Goal: Task Accomplishment & Management: Manage account settings

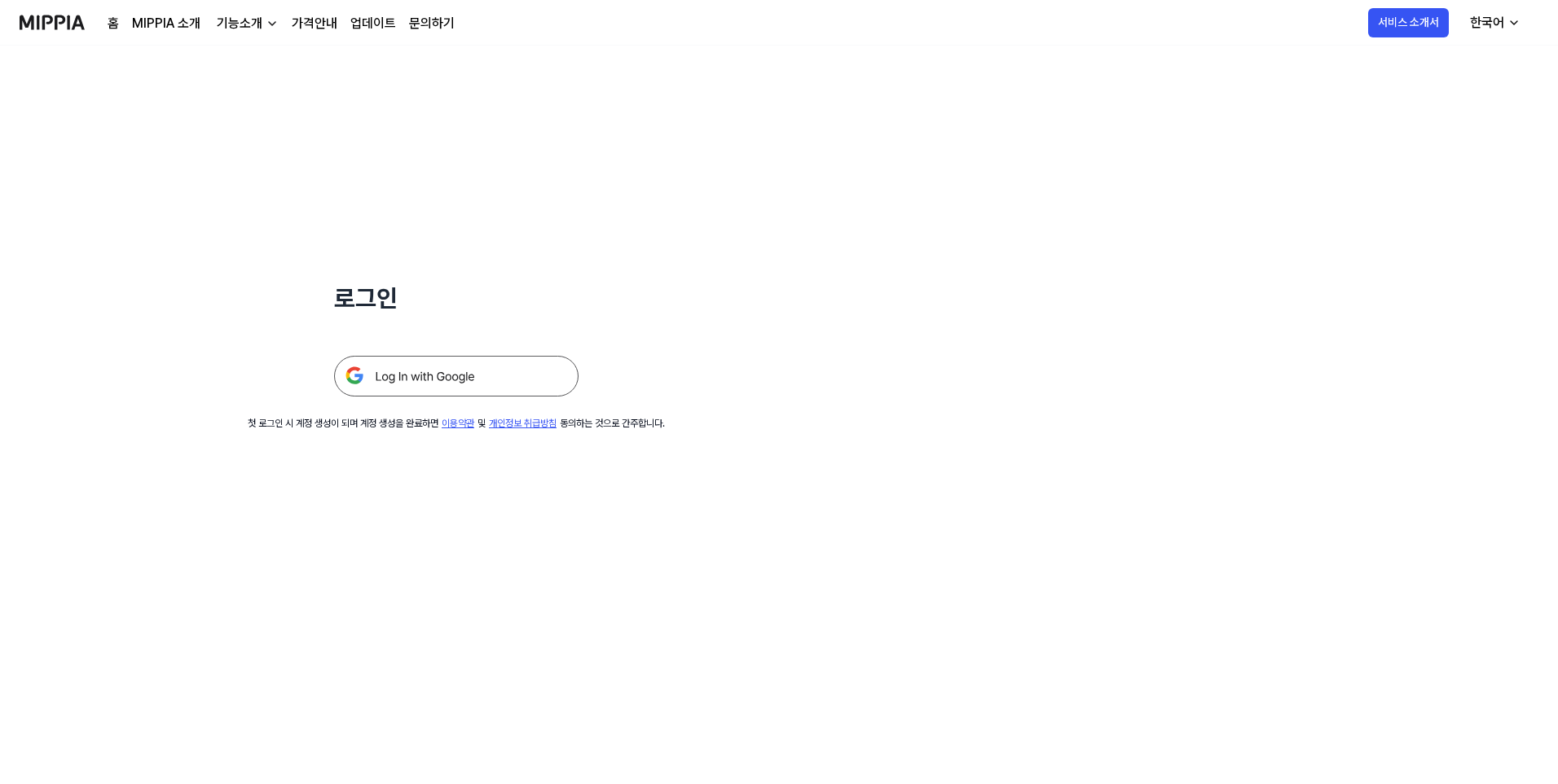
click at [491, 389] on img at bounding box center [456, 375] width 244 height 41
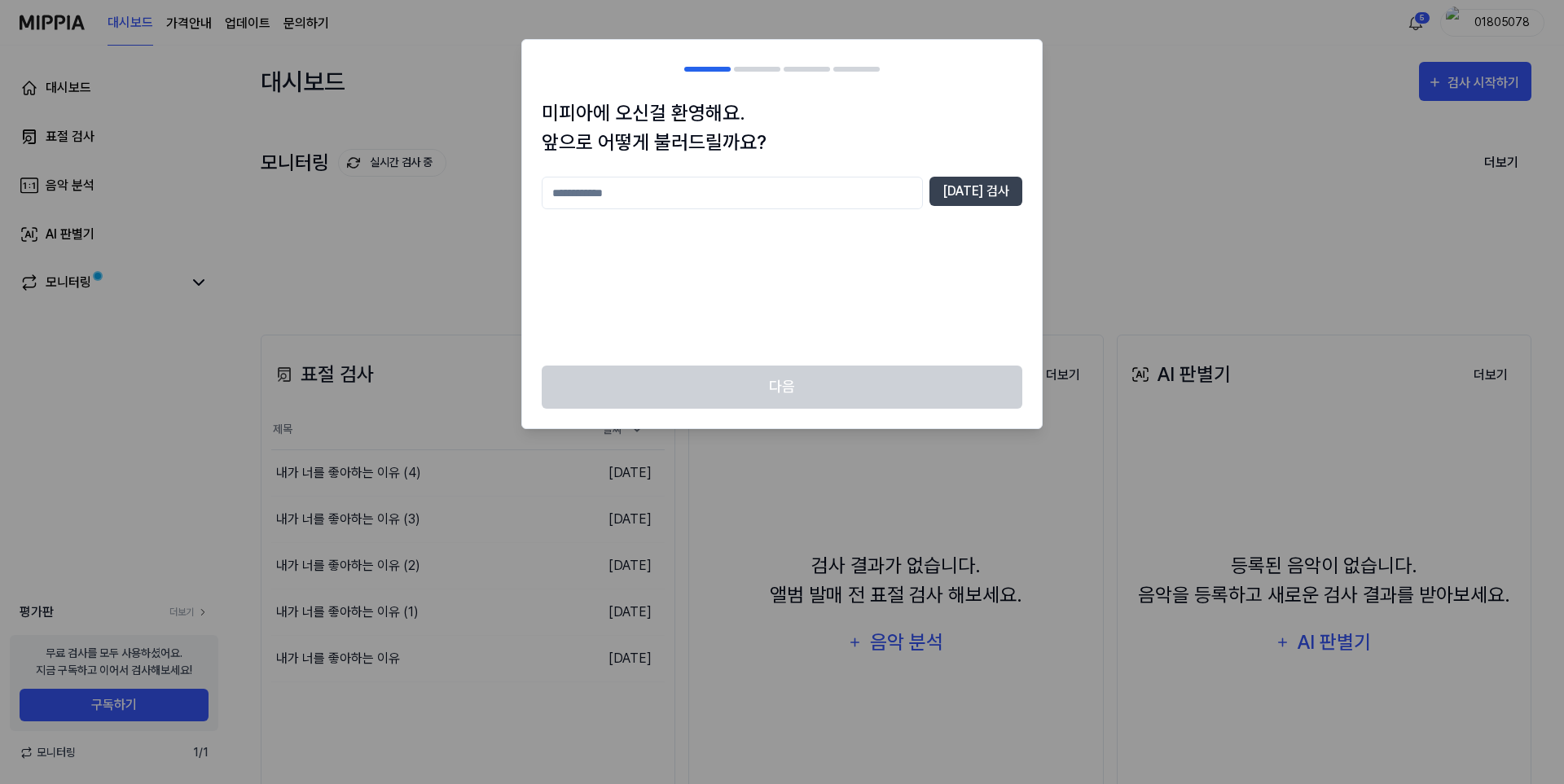
click at [708, 355] on div "미피아에 오신걸 환영해요. 앞으로 어떻게 불러드릴까요? 중복 검사" at bounding box center [782, 232] width 519 height 267
